Goal: Task Accomplishment & Management: Use online tool/utility

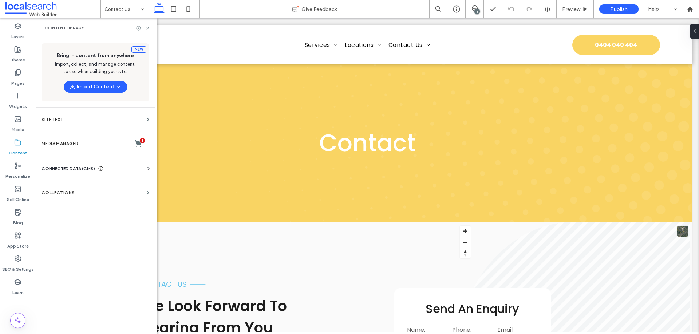
scroll to position [713, 0]
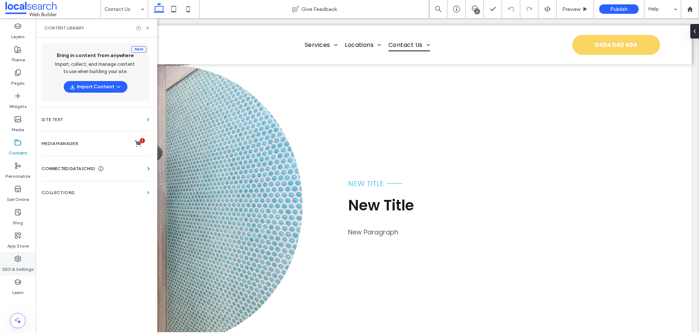
click at [20, 265] on label "SEO & Settings" at bounding box center [18, 268] width 32 height 10
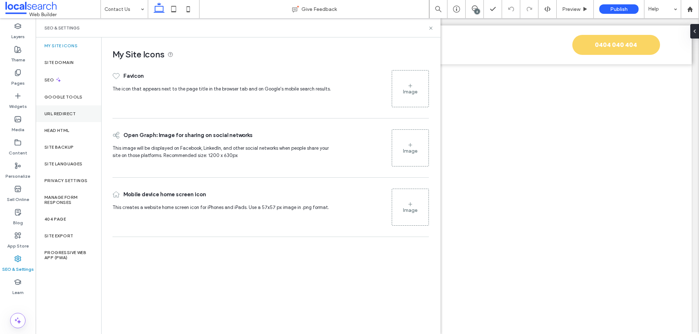
click at [69, 116] on label "URL Redirect" at bounding box center [60, 113] width 32 height 5
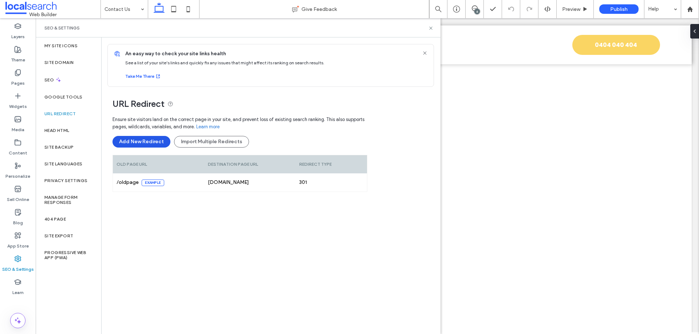
click at [143, 142] on button "Add New Redirect" at bounding box center [141, 142] width 58 height 12
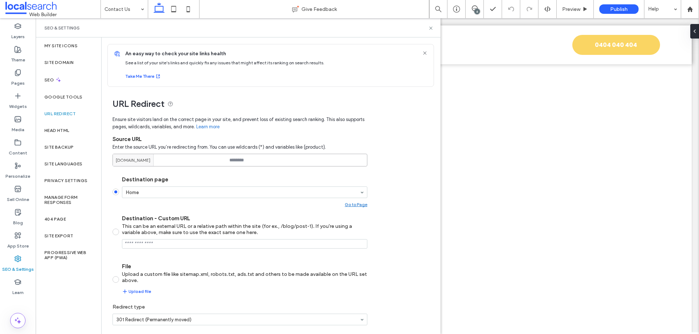
click at [235, 163] on input at bounding box center [239, 160] width 255 height 13
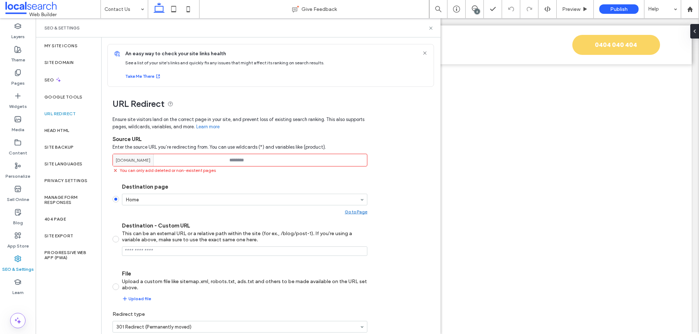
click at [260, 161] on input at bounding box center [239, 160] width 255 height 13
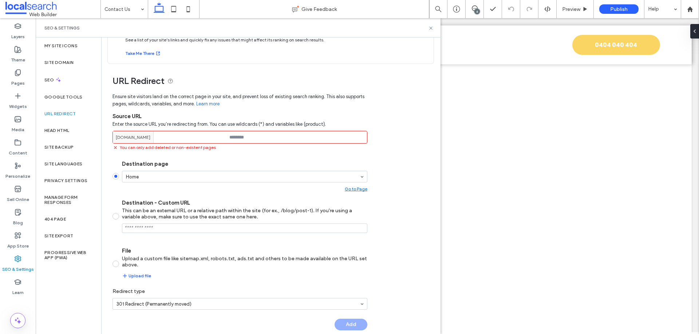
scroll to position [33, 0]
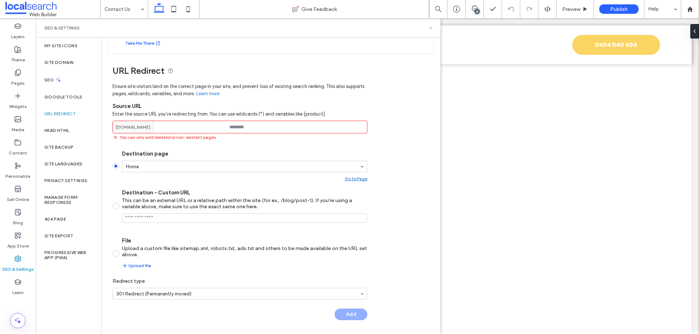
drag, startPoint x: 391, startPoint y: 10, endPoint x: 431, endPoint y: 28, distance: 43.3
click at [431, 28] on use at bounding box center [430, 28] width 3 height 3
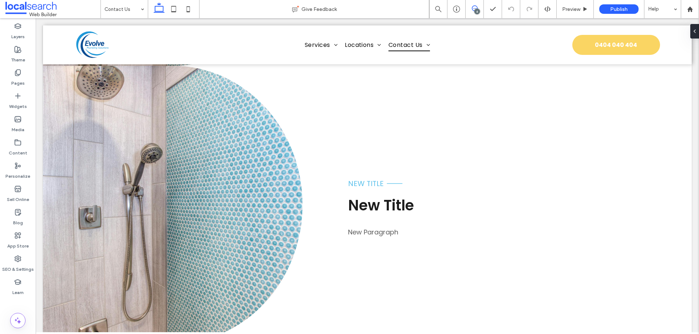
drag, startPoint x: 480, startPoint y: 8, endPoint x: 434, endPoint y: 44, distance: 58.2
click at [480, 8] on span at bounding box center [474, 8] width 18 height 6
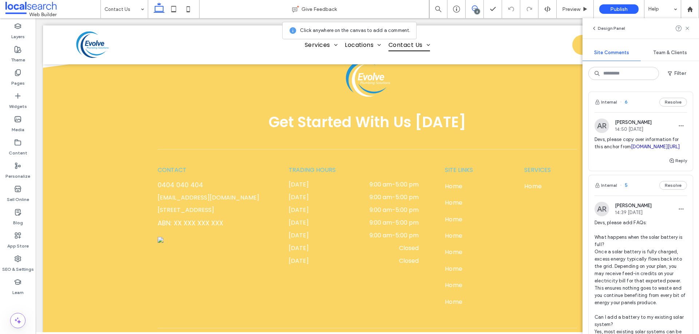
scroll to position [1099, 0]
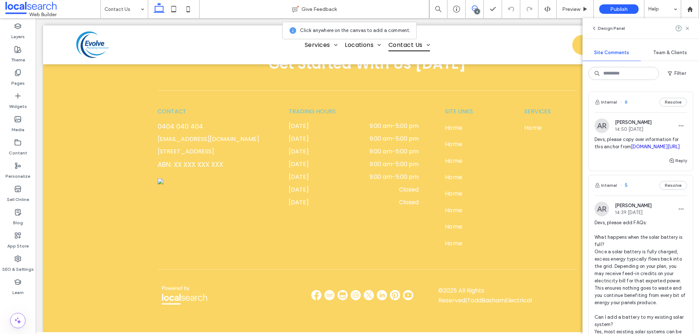
click at [475, 6] on use at bounding box center [475, 8] width 6 height 6
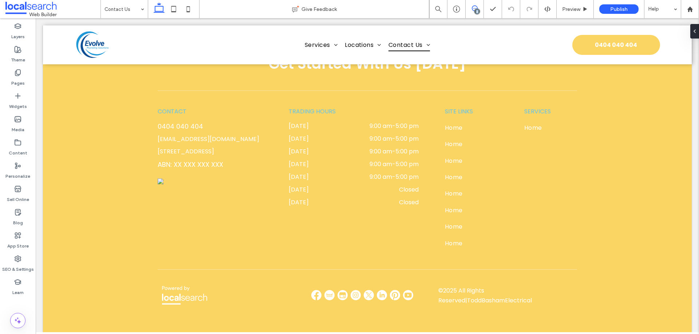
click at [475, 6] on use at bounding box center [475, 8] width 6 height 6
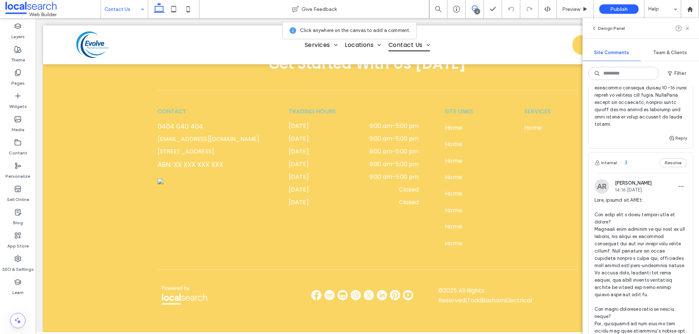
scroll to position [0, 0]
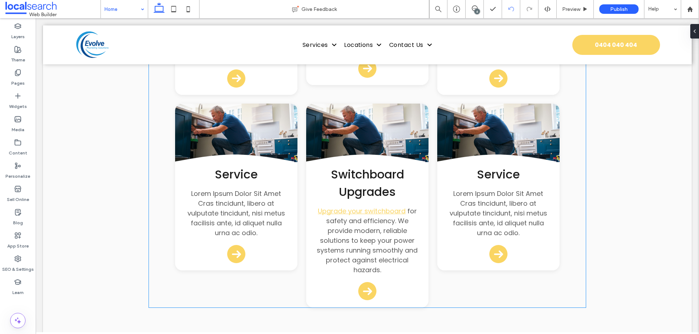
scroll to position [1019, 0]
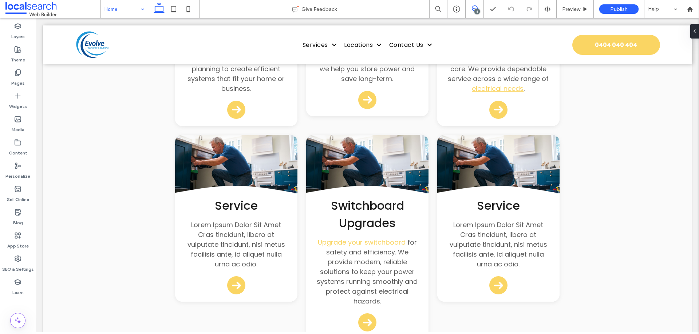
click at [474, 7] on icon at bounding box center [475, 8] width 6 height 6
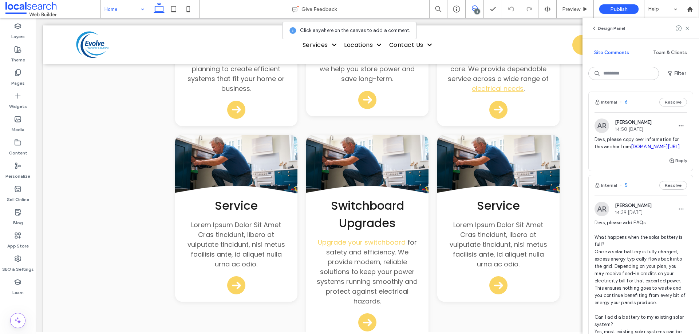
click at [474, 7] on icon at bounding box center [475, 8] width 6 height 6
